Goal: Find specific page/section: Find specific page/section

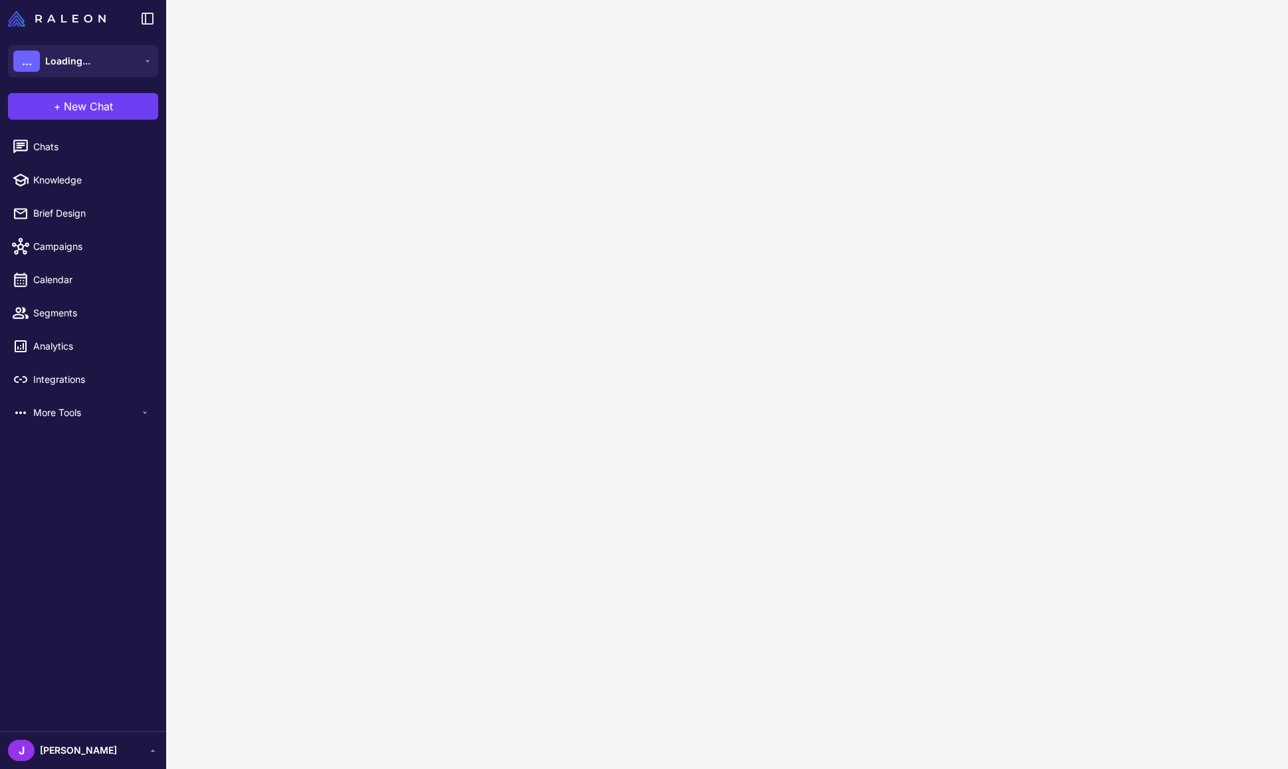
click at [245, 129] on content at bounding box center [727, 384] width 1122 height 769
click at [60, 755] on span "Active Plan" at bounding box center [78, 755] width 77 height 12
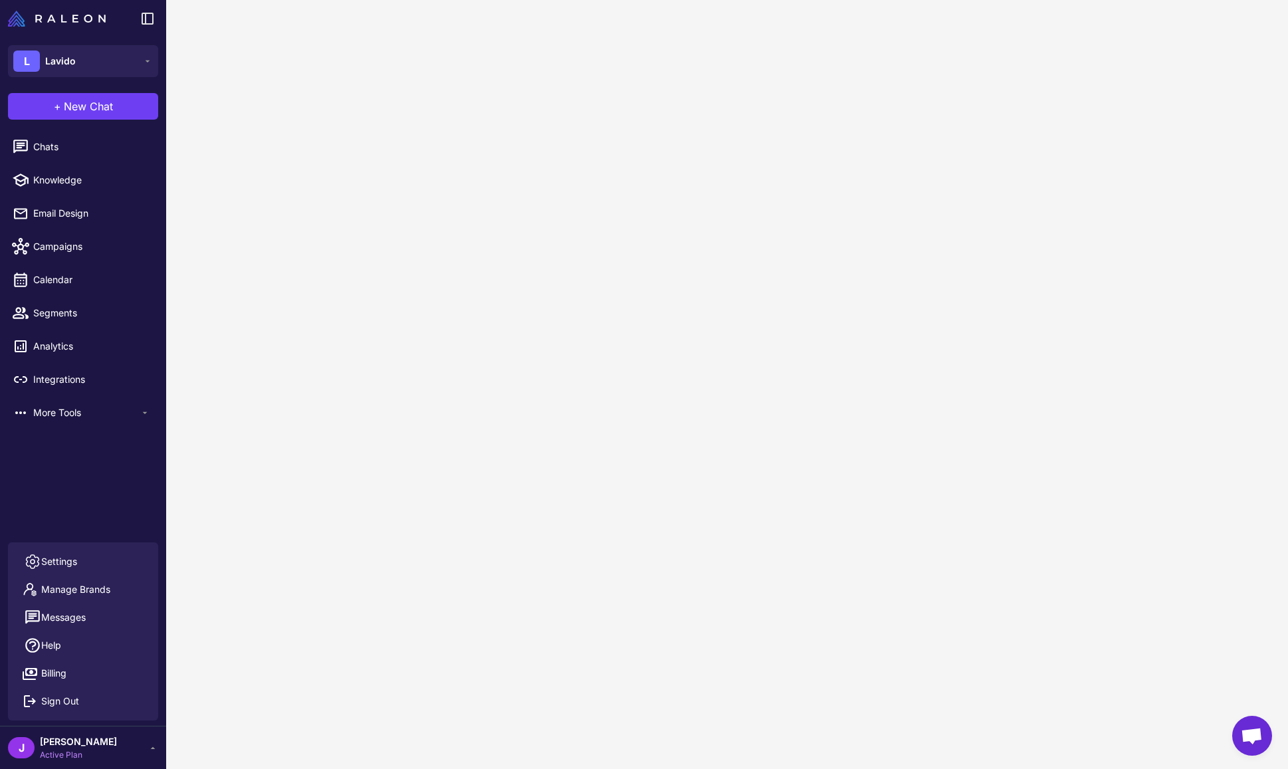
click at [57, 746] on span "[PERSON_NAME]" at bounding box center [78, 741] width 77 height 15
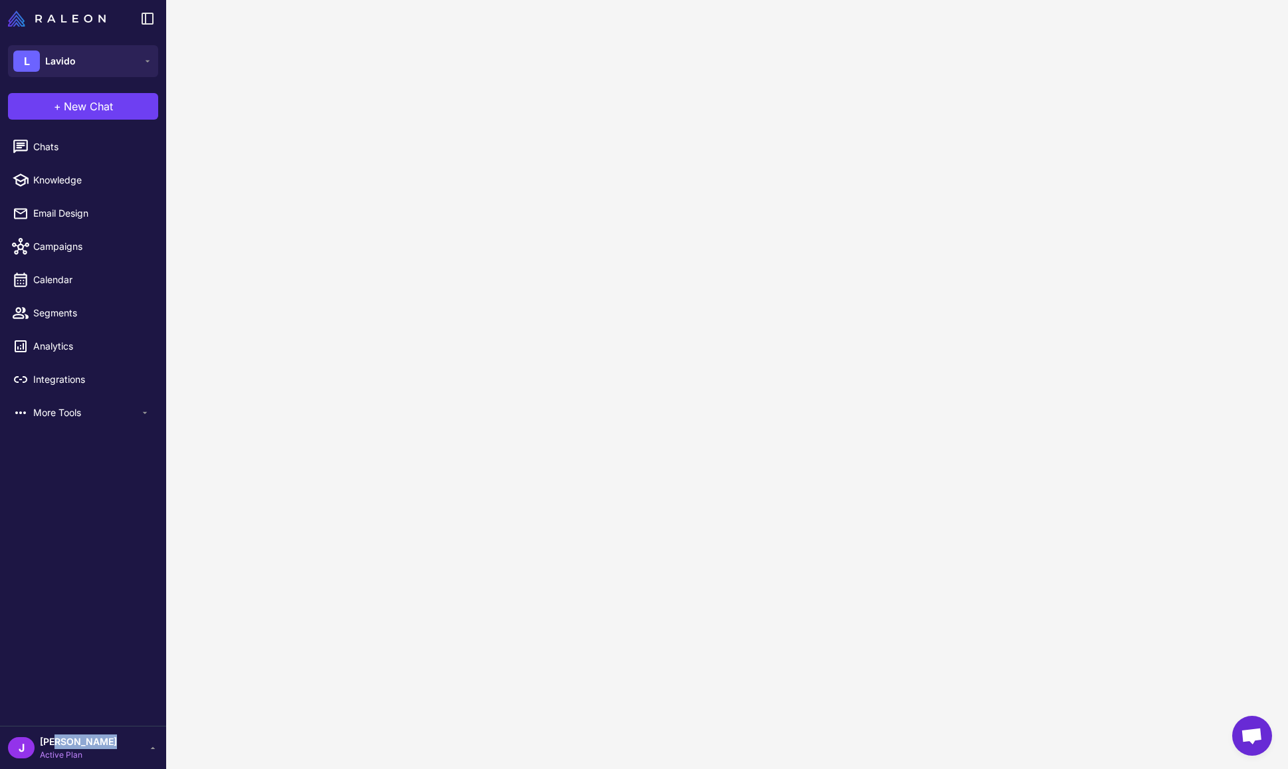
click at [57, 746] on span "[PERSON_NAME]" at bounding box center [78, 741] width 77 height 15
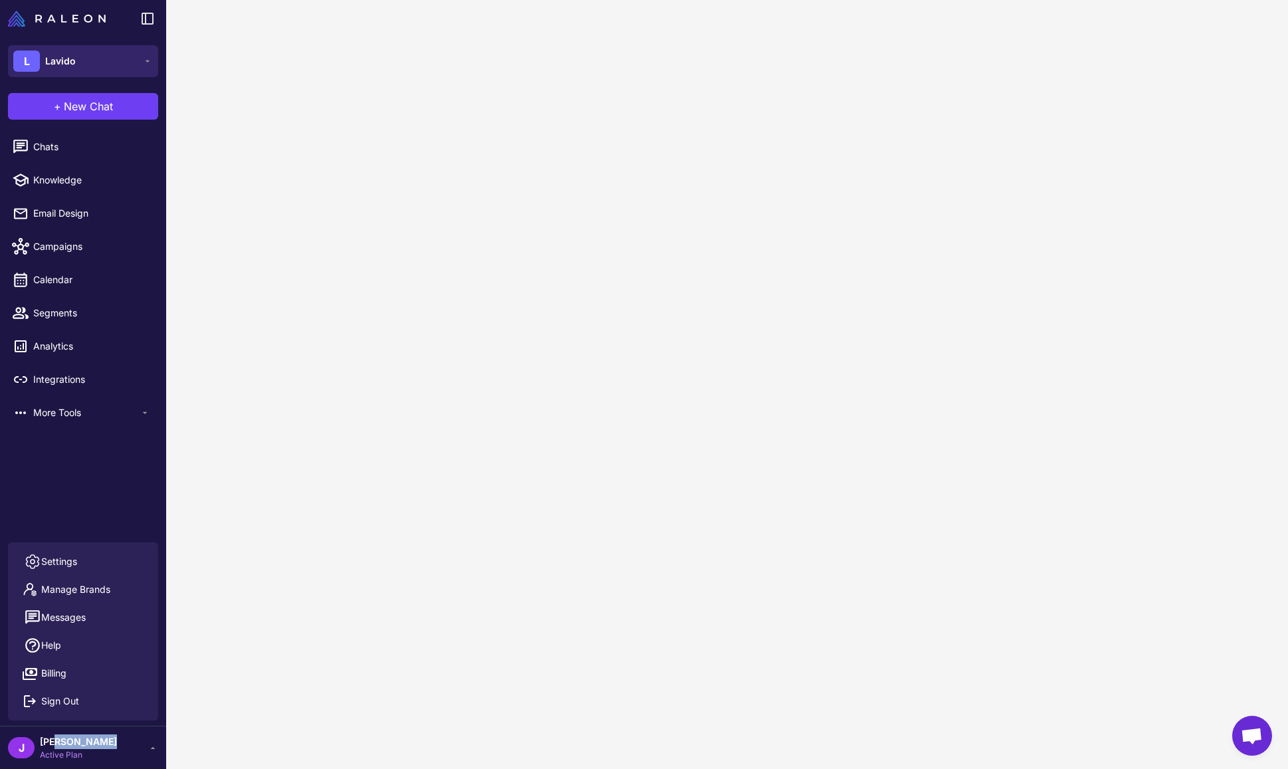
click at [85, 76] on button "L Lavido" at bounding box center [83, 61] width 150 height 32
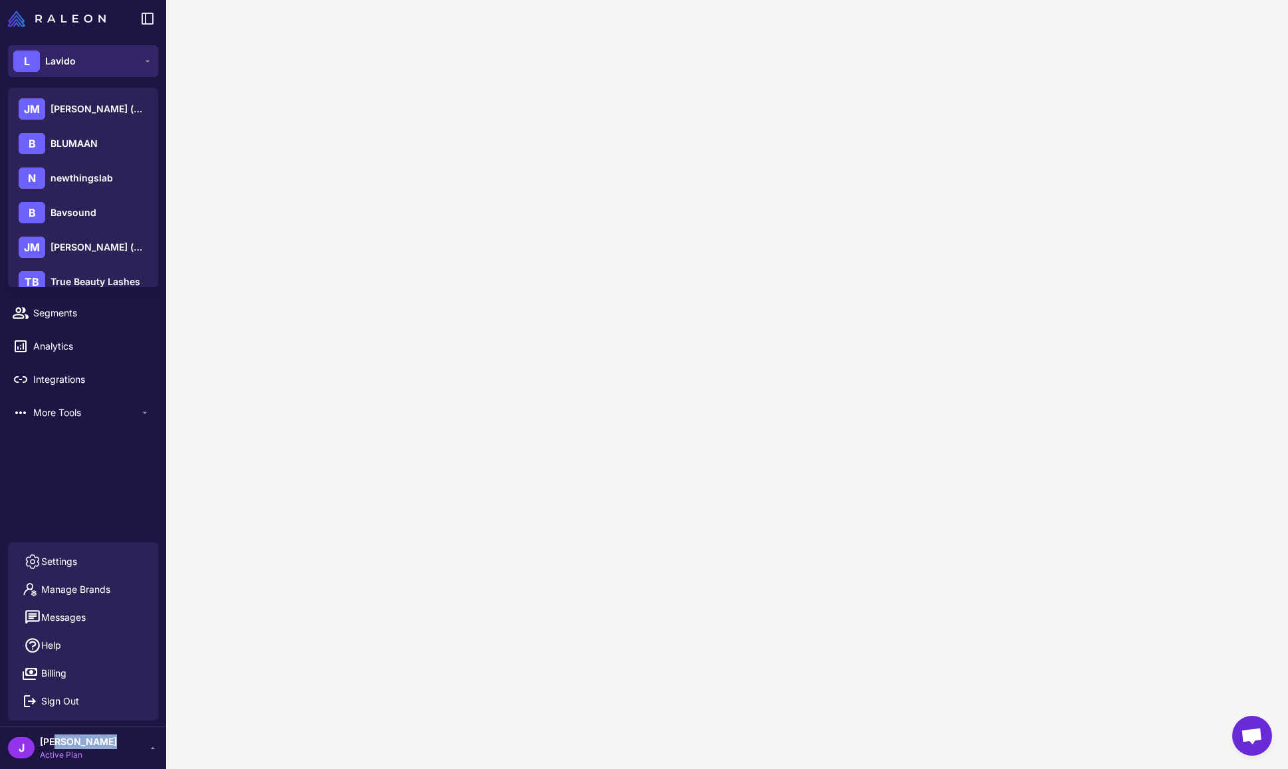
click at [78, 61] on button "L Lavido" at bounding box center [83, 61] width 150 height 32
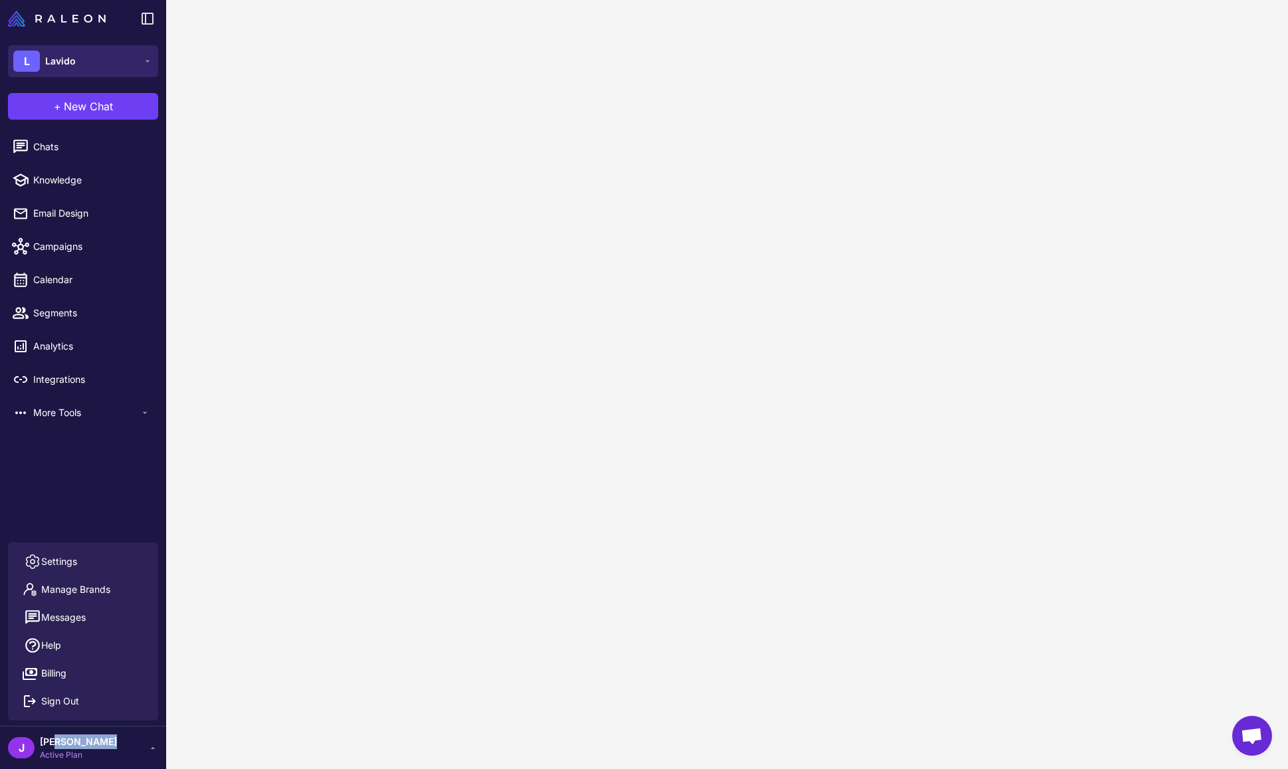
click at [82, 60] on button "L Lavido" at bounding box center [83, 61] width 150 height 32
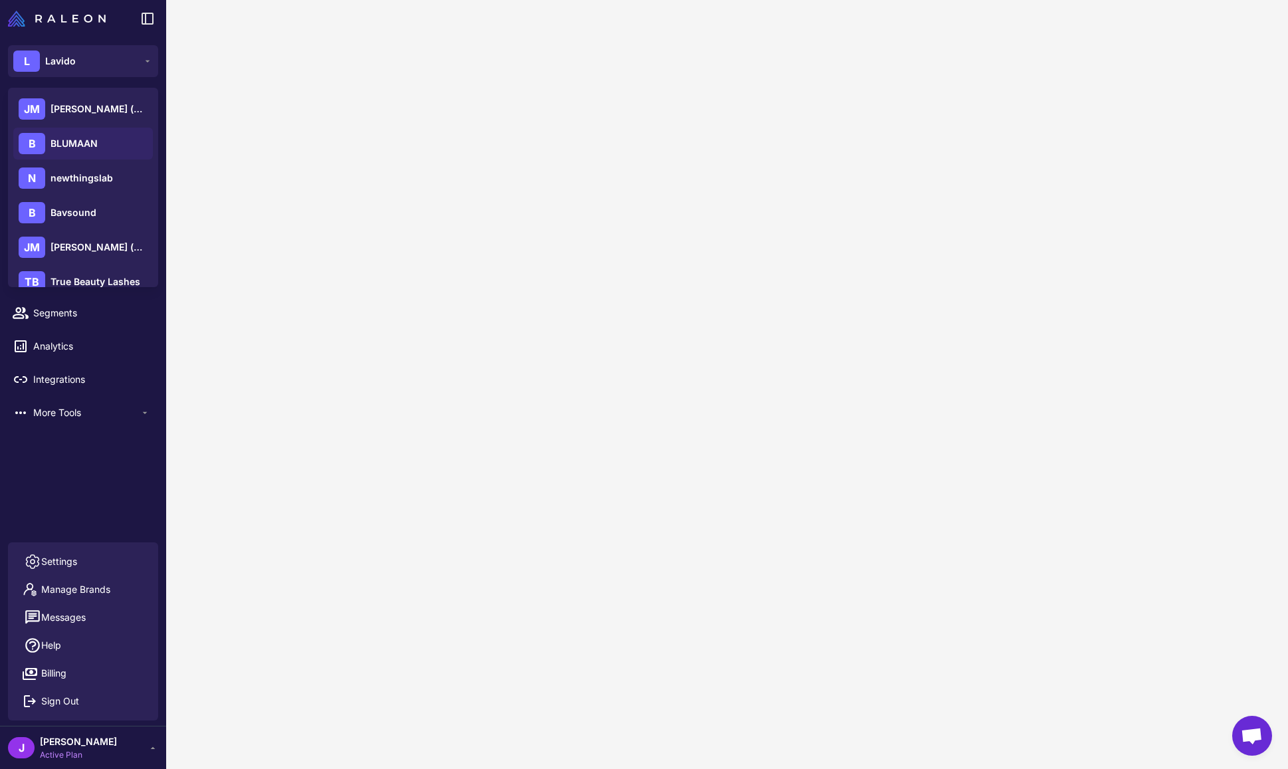
click at [78, 150] on span "BLUMAAN" at bounding box center [74, 143] width 47 height 15
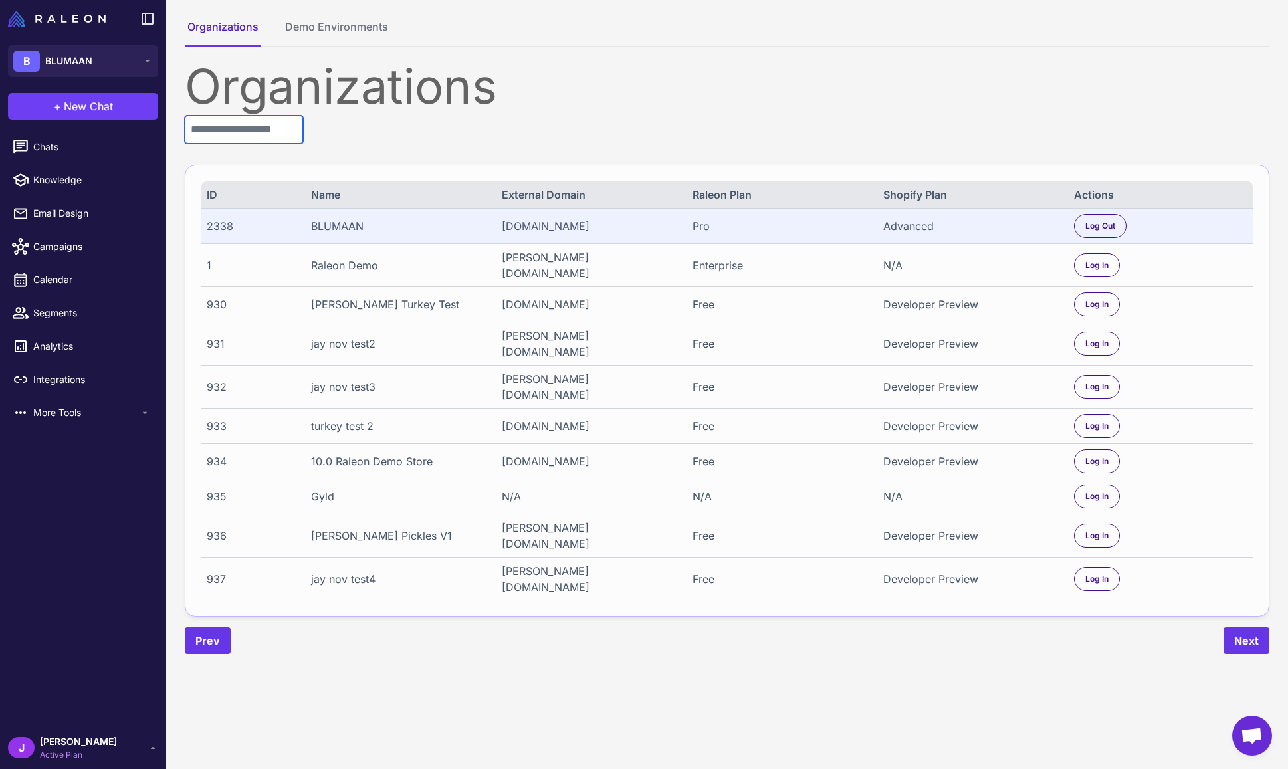
click at [303, 140] on input "text" at bounding box center [244, 130] width 118 height 28
click at [245, 144] on div "Organizations ID Name External Domain Raleon Plan Shopify Plan Actions 2338 BLU…" at bounding box center [727, 358] width 1085 height 592
click at [233, 116] on input "text" at bounding box center [244, 130] width 118 height 28
click at [251, 132] on input "text" at bounding box center [244, 130] width 118 height 28
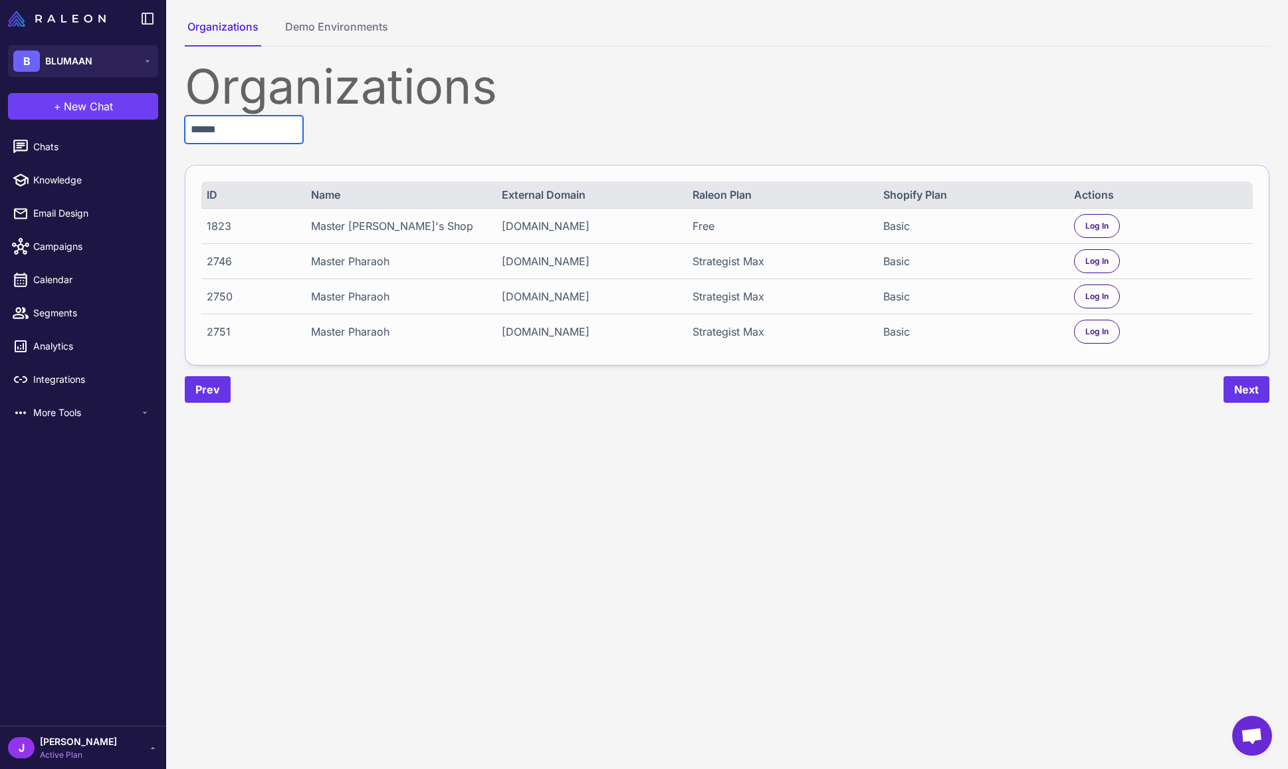
type input "******"
click at [744, 266] on div "Strategist Max" at bounding box center [779, 261] width 173 height 16
click at [746, 265] on div "Strategist Max" at bounding box center [779, 261] width 173 height 16
click at [1102, 289] on div "Log In" at bounding box center [1097, 296] width 46 height 24
